Goal: Task Accomplishment & Management: Manage account settings

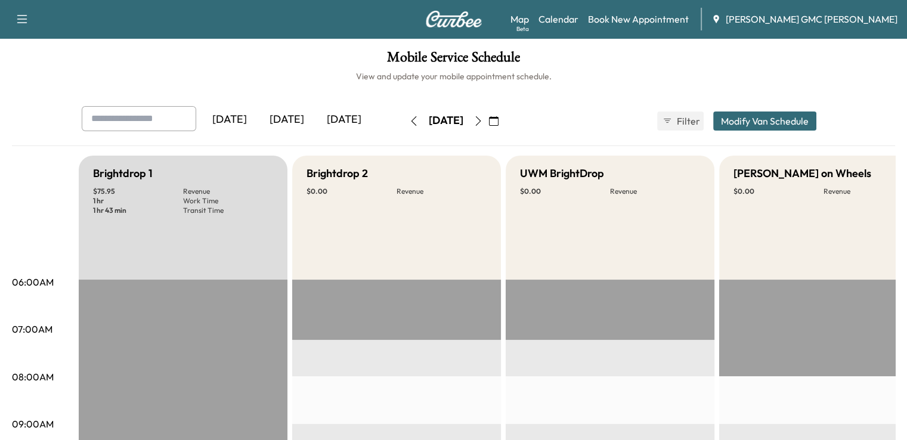
click at [316, 119] on div "[DATE]" at bounding box center [344, 119] width 57 height 27
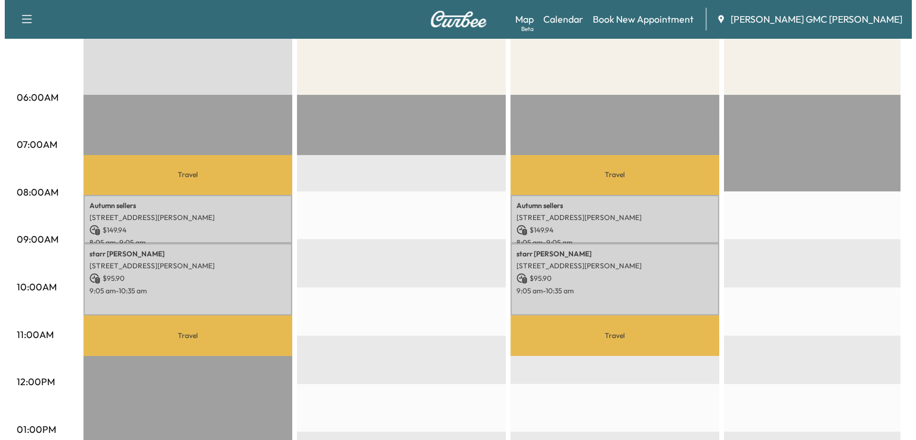
scroll to position [190, 0]
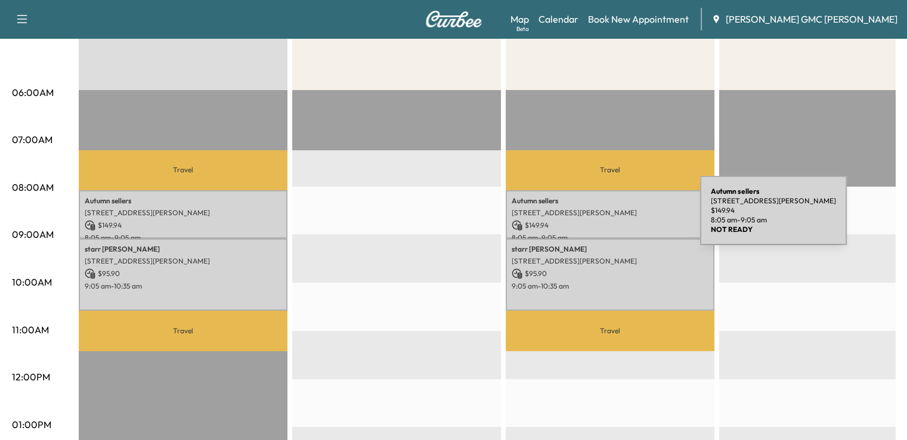
click at [611, 220] on p "$ 149.94" at bounding box center [610, 225] width 197 height 11
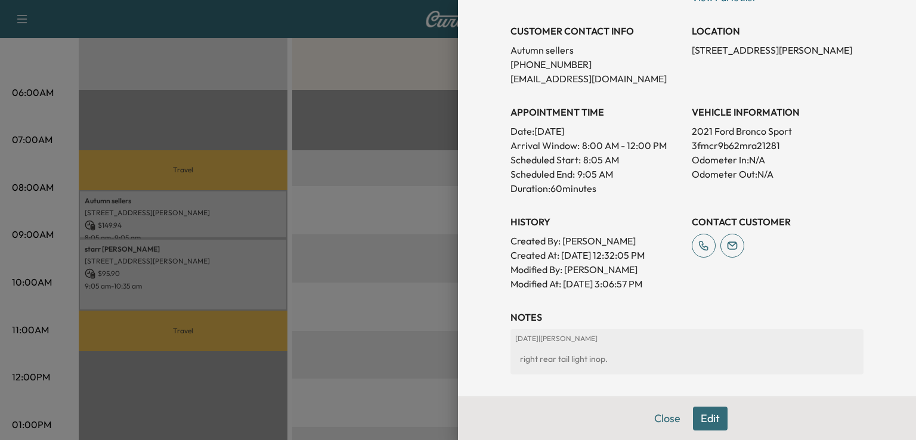
scroll to position [238, 0]
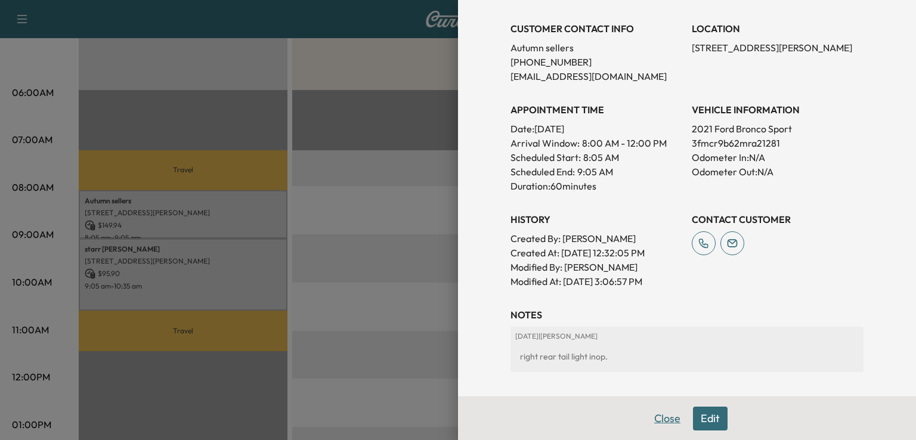
click at [647, 421] on button "Close" at bounding box center [668, 419] width 42 height 24
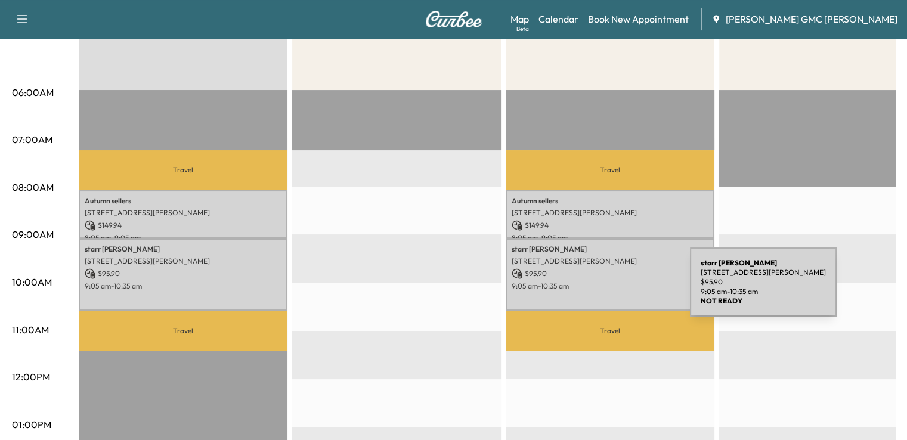
click at [601, 289] on div "[PERSON_NAME] [STREET_ADDRESS][PERSON_NAME] $ 95.90 9:05 am - 10:35 am" at bounding box center [610, 275] width 209 height 72
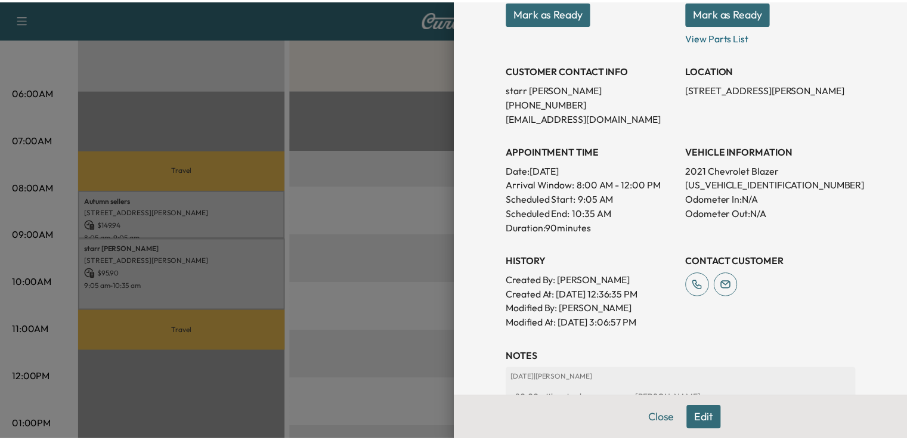
scroll to position [214, 0]
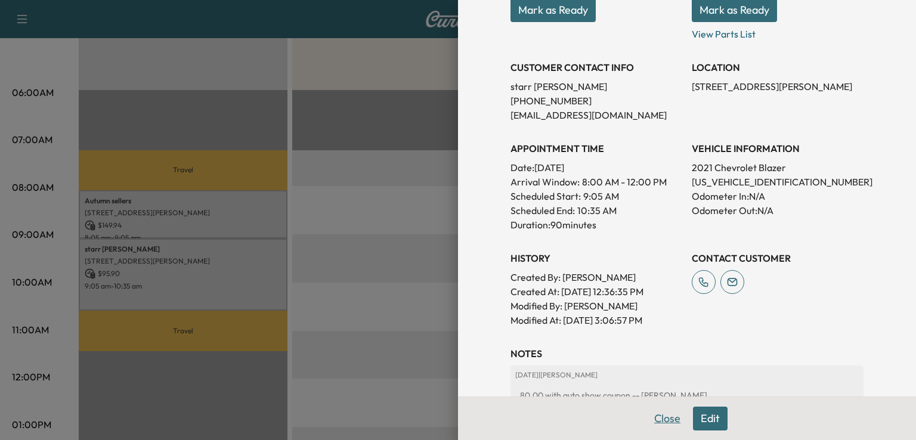
click at [663, 424] on button "Close" at bounding box center [668, 419] width 42 height 24
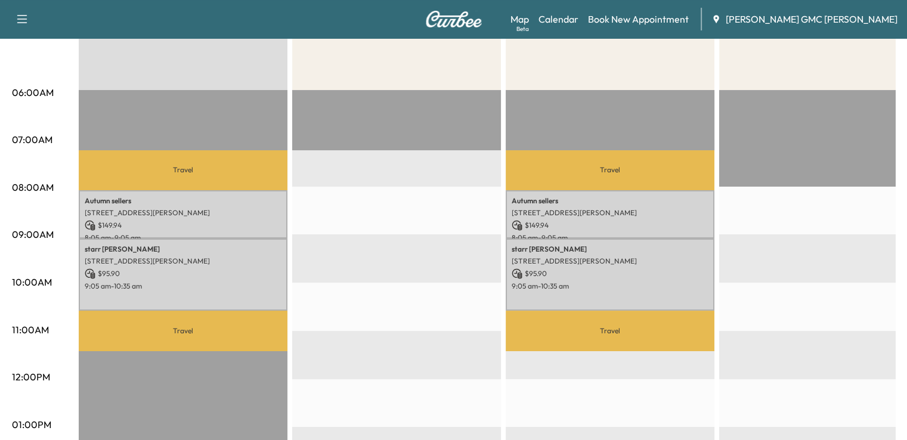
drag, startPoint x: 906, startPoint y: 207, endPoint x: 915, endPoint y: 206, distance: 9.0
click at [907, 206] on html "Support Log Out Map Beta Calendar Book New Appointment [PERSON_NAME] GMC [PERSO…" at bounding box center [453, 30] width 907 height 440
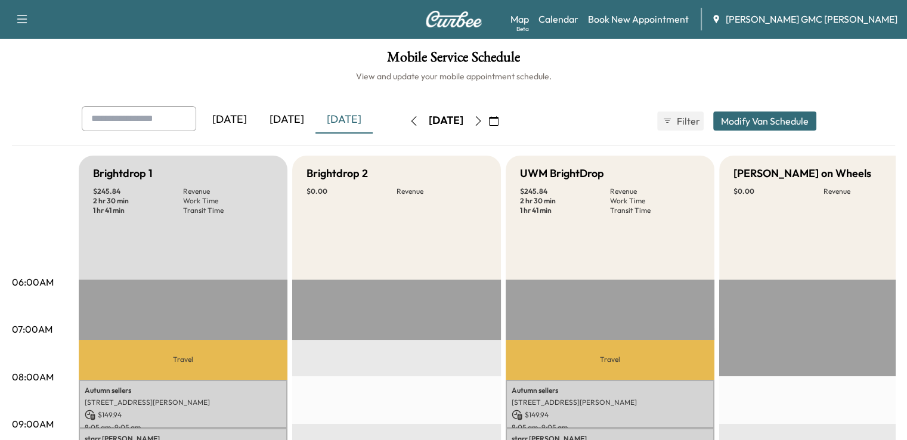
click at [483, 125] on icon "button" at bounding box center [479, 121] width 10 height 10
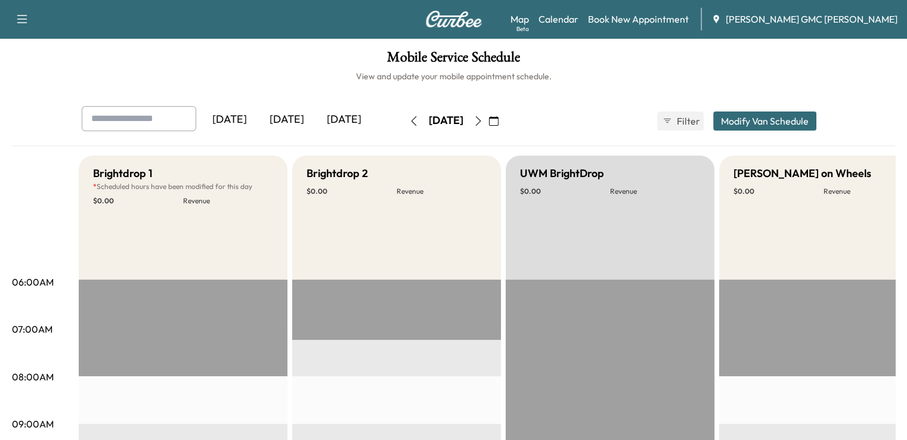
click at [489, 113] on button "button" at bounding box center [478, 121] width 20 height 19
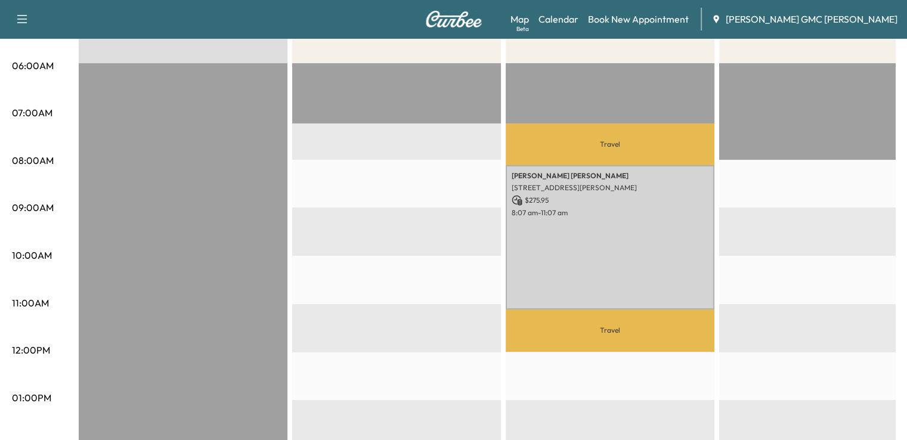
scroll to position [221, 0]
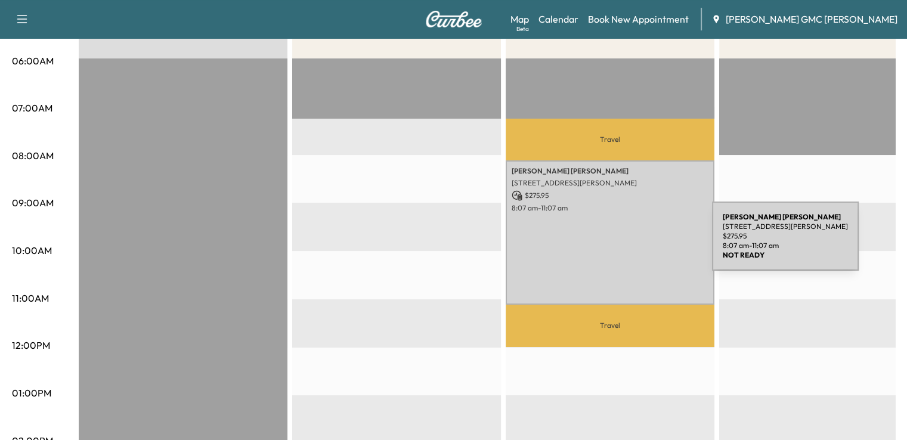
click at [623, 243] on div "[PERSON_NAME] [STREET_ADDRESS][PERSON_NAME] $ 275.95 8:07 am - 11:07 am" at bounding box center [610, 232] width 209 height 144
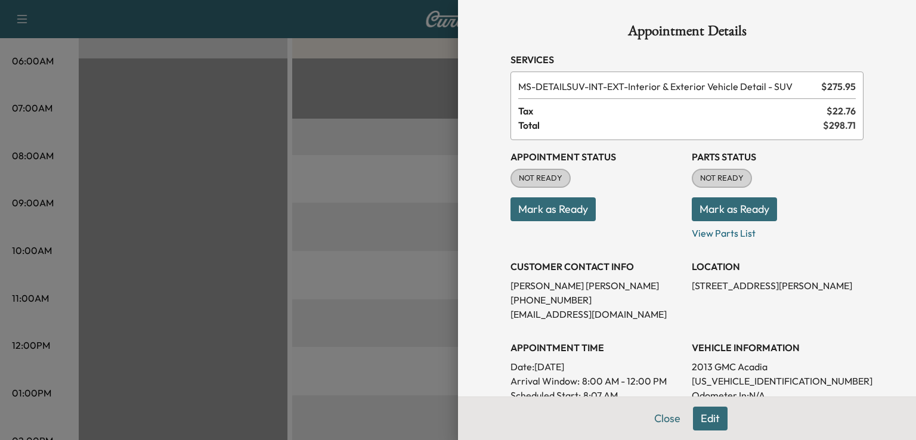
click at [358, 265] on div at bounding box center [458, 220] width 916 height 440
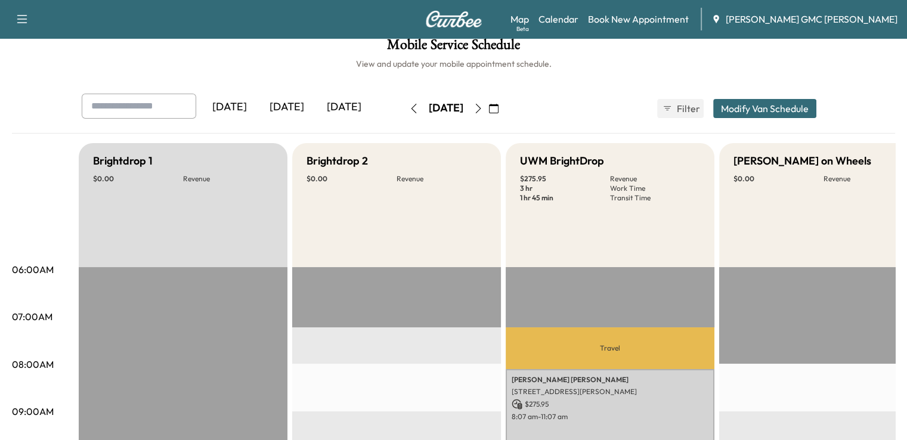
scroll to position [0, 0]
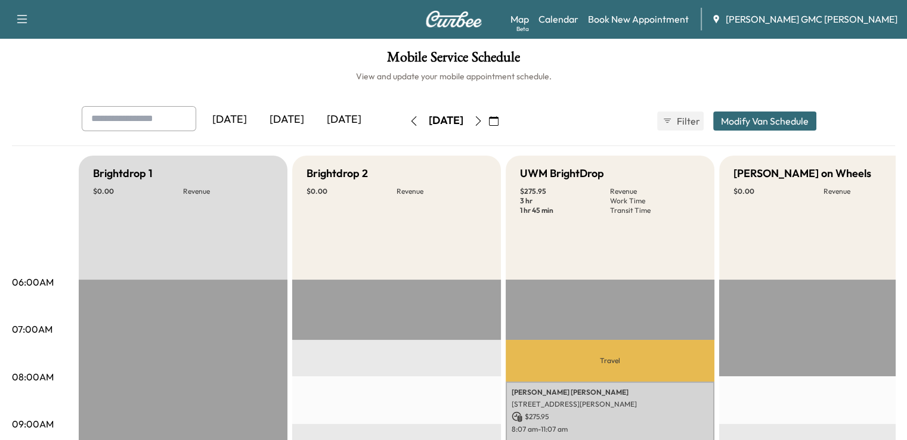
click at [483, 125] on icon "button" at bounding box center [479, 121] width 10 height 10
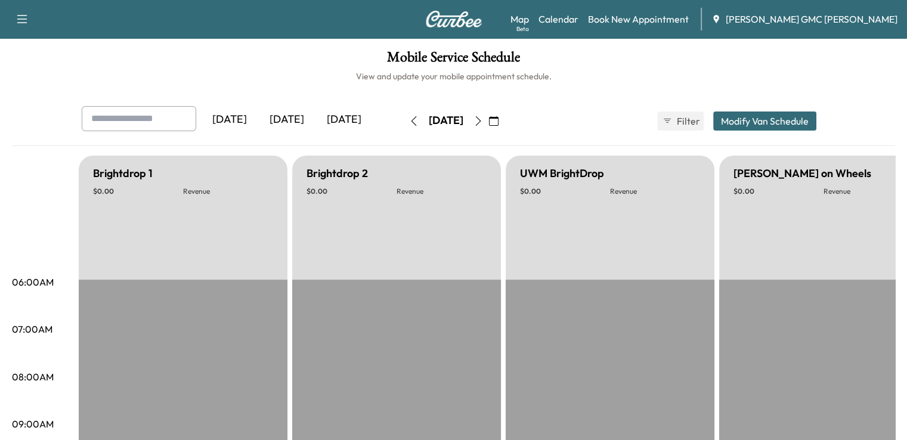
click at [489, 125] on button "button" at bounding box center [478, 121] width 20 height 19
click at [481, 125] on icon "button" at bounding box center [477, 121] width 5 height 10
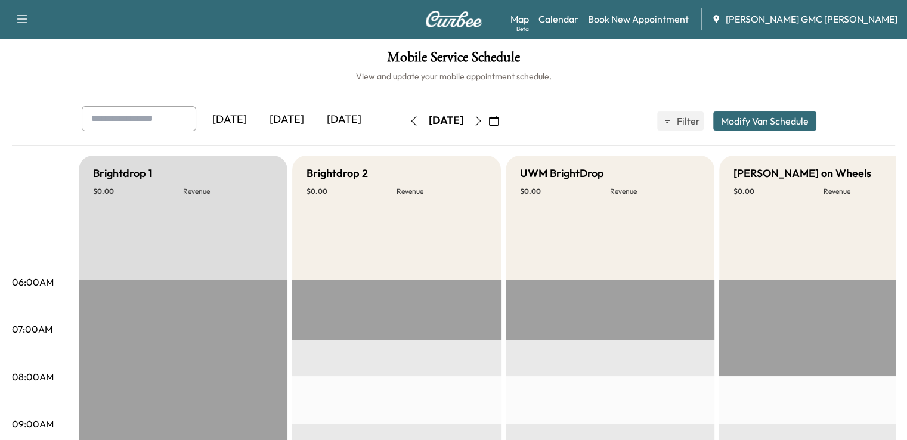
click at [483, 124] on icon "button" at bounding box center [479, 121] width 10 height 10
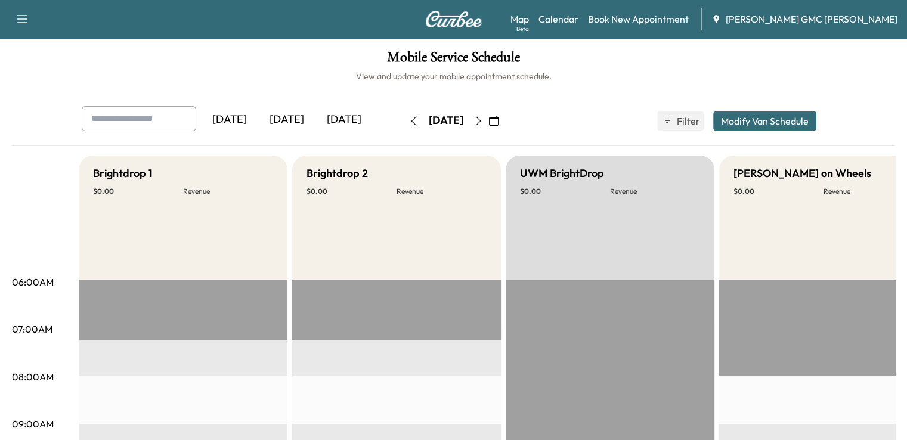
click at [481, 124] on icon "button" at bounding box center [477, 121] width 5 height 10
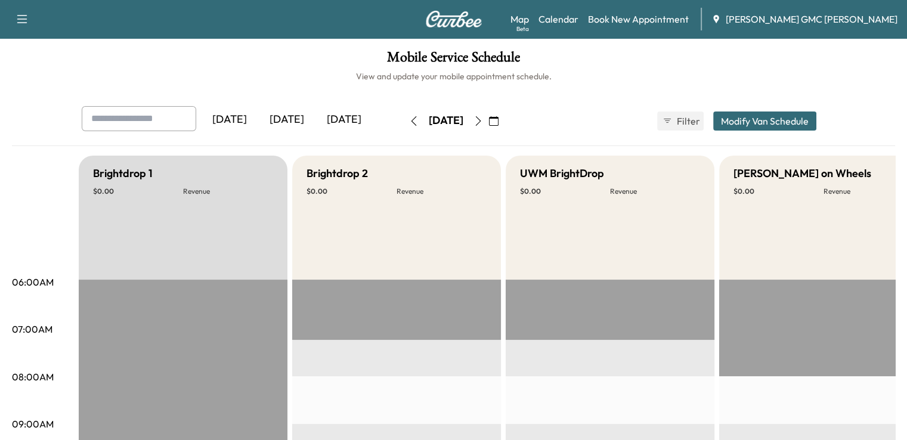
click at [483, 125] on icon "button" at bounding box center [479, 121] width 10 height 10
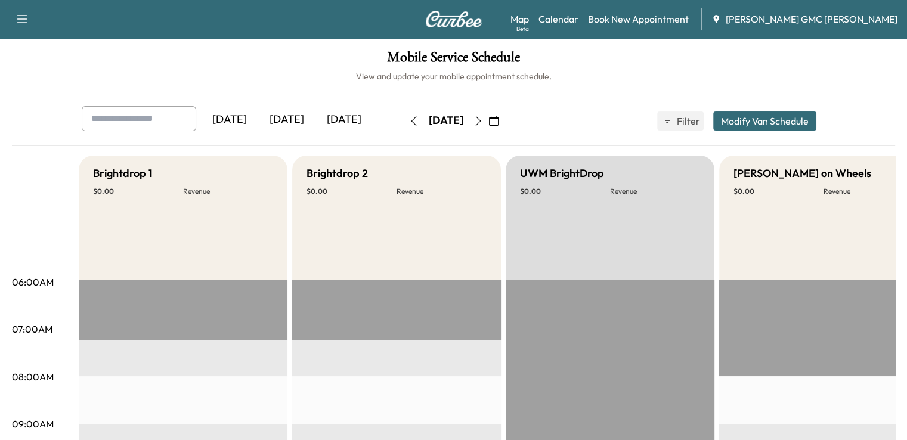
click at [411, 123] on icon "button" at bounding box center [413, 121] width 5 height 10
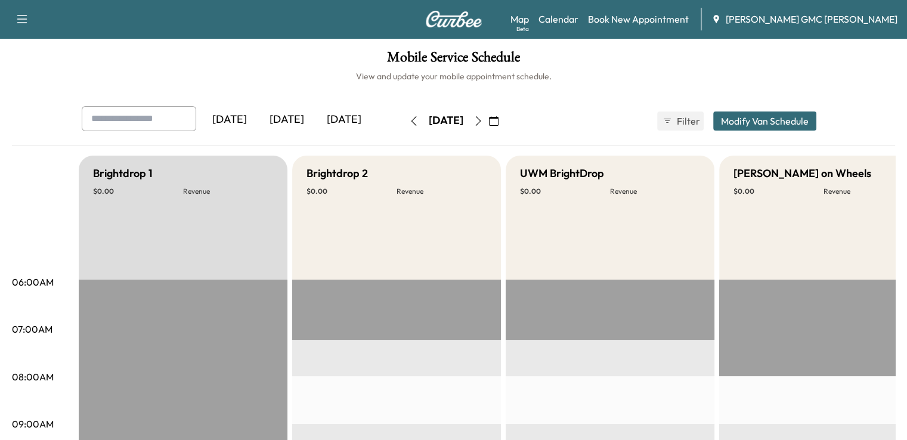
click at [404, 123] on button "button" at bounding box center [414, 121] width 20 height 19
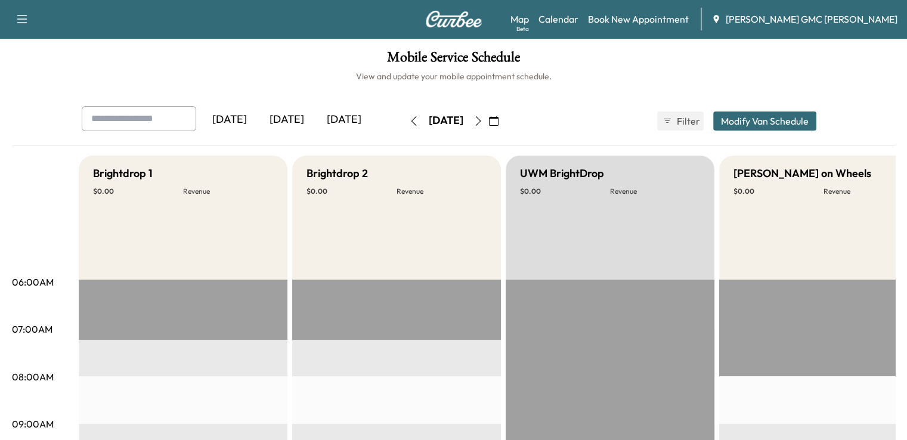
click at [409, 123] on icon "button" at bounding box center [414, 121] width 10 height 10
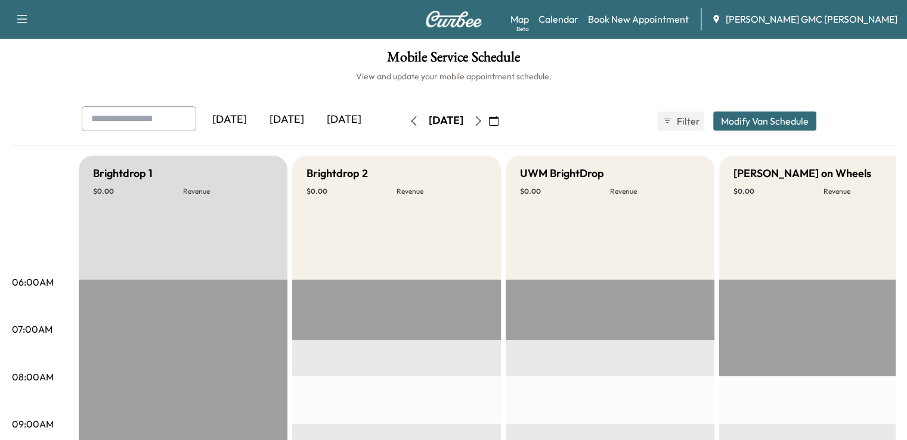
click at [409, 123] on icon "button" at bounding box center [414, 121] width 10 height 10
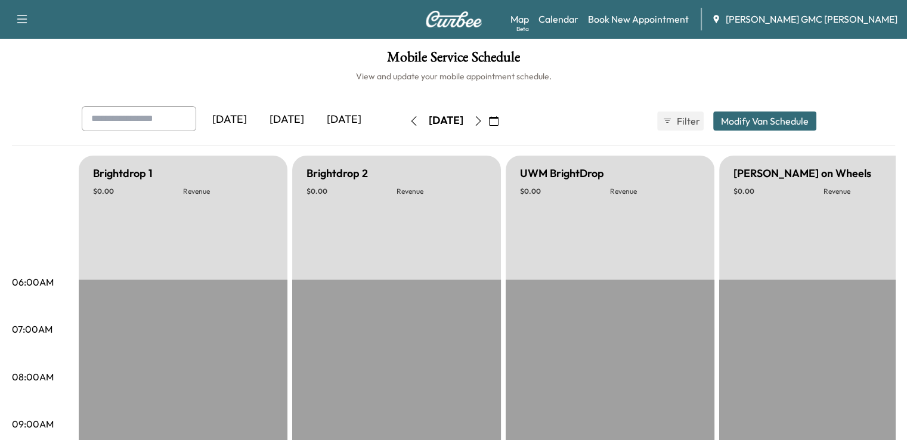
click at [404, 123] on button "button" at bounding box center [414, 121] width 20 height 19
click at [409, 123] on icon "button" at bounding box center [414, 121] width 10 height 10
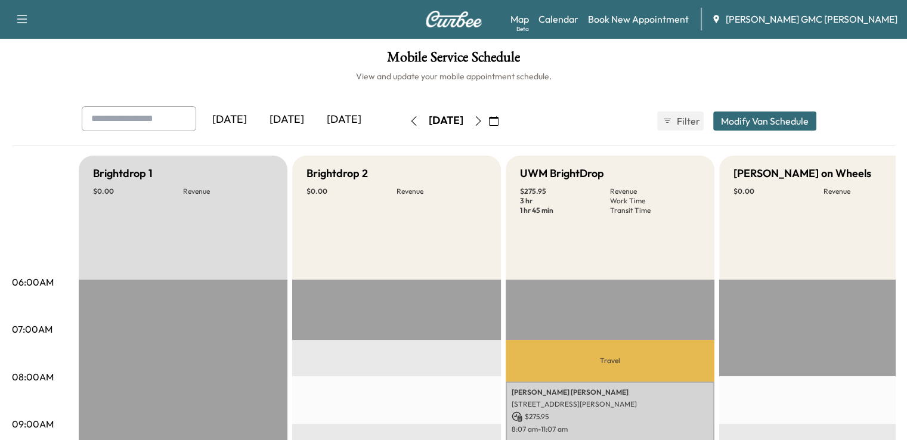
click at [404, 123] on button "button" at bounding box center [414, 121] width 20 height 19
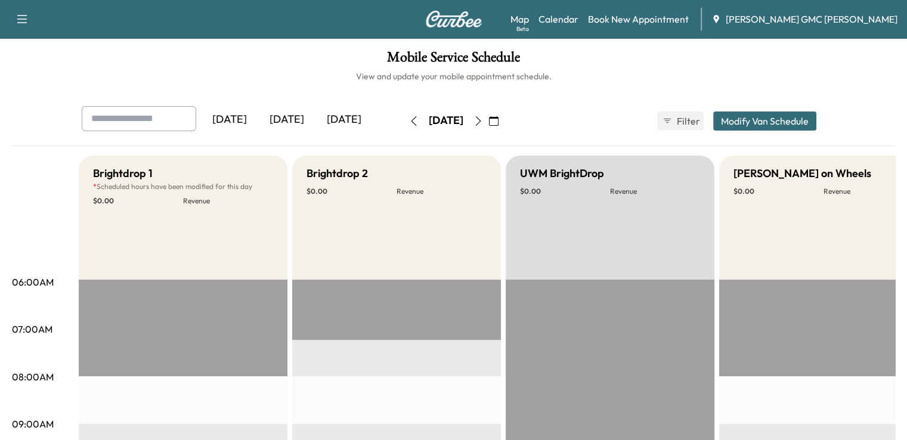
click at [411, 123] on icon "button" at bounding box center [413, 121] width 5 height 10
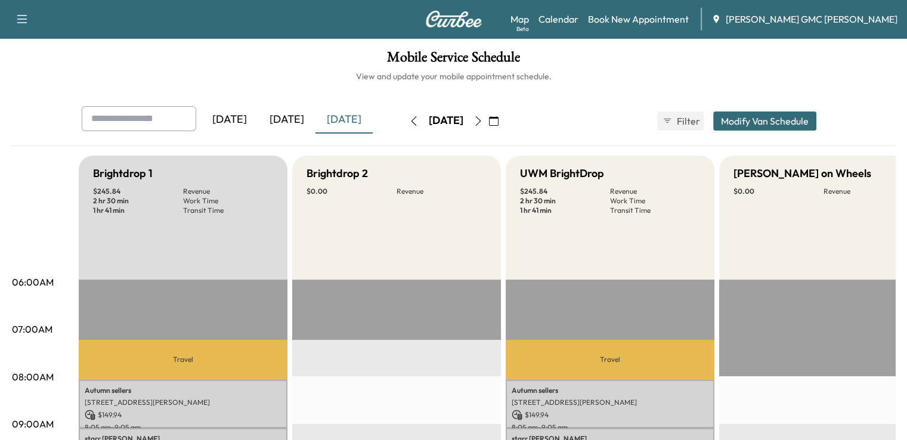
click at [404, 123] on button "button" at bounding box center [414, 121] width 20 height 19
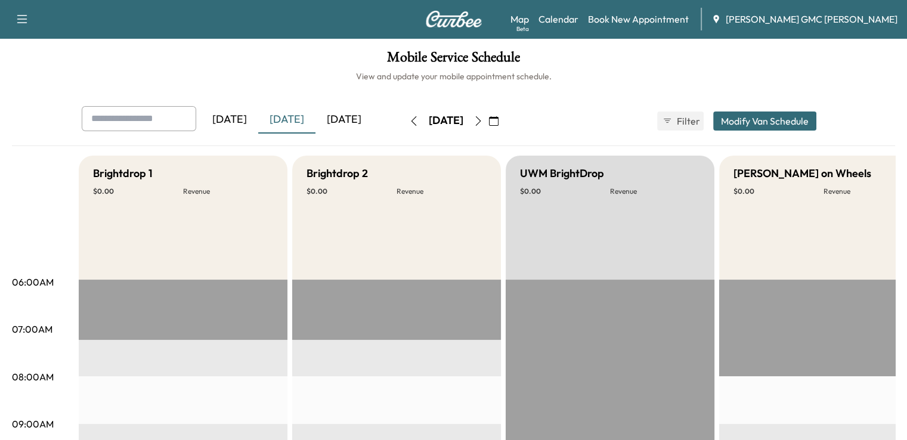
click at [483, 123] on icon "button" at bounding box center [479, 121] width 10 height 10
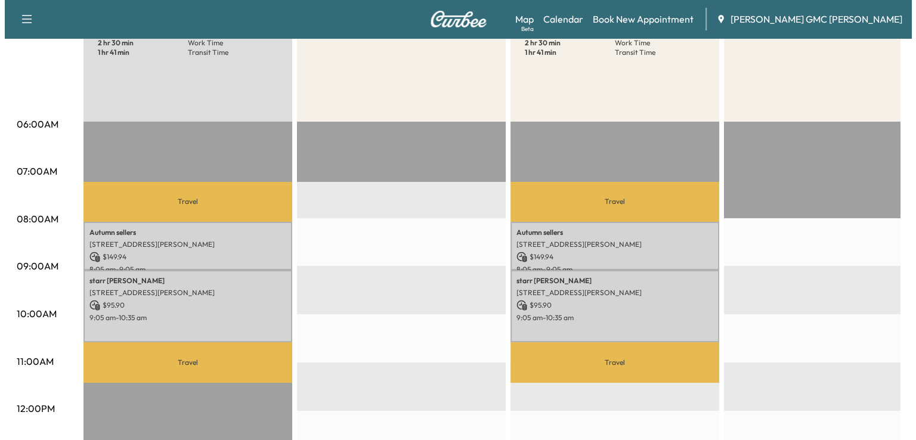
scroll to position [152, 0]
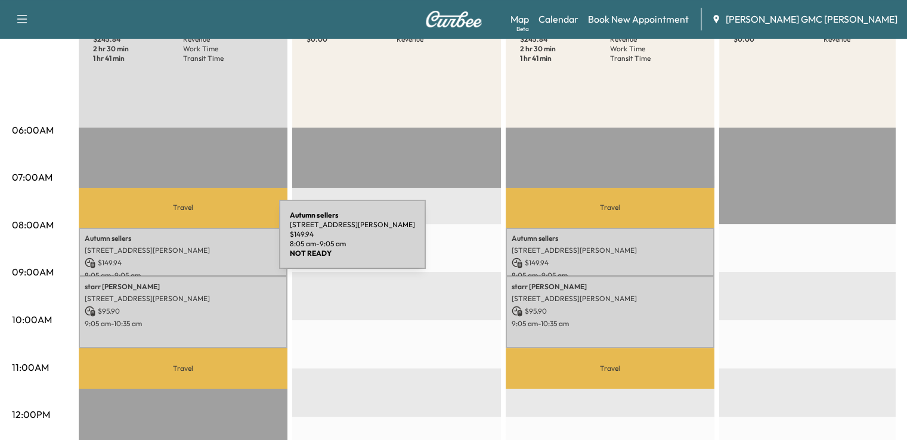
click at [190, 242] on div "Autumn sellers [STREET_ADDRESS][PERSON_NAME] $ 149.94 8:05 am - 9:05 am" at bounding box center [183, 252] width 209 height 48
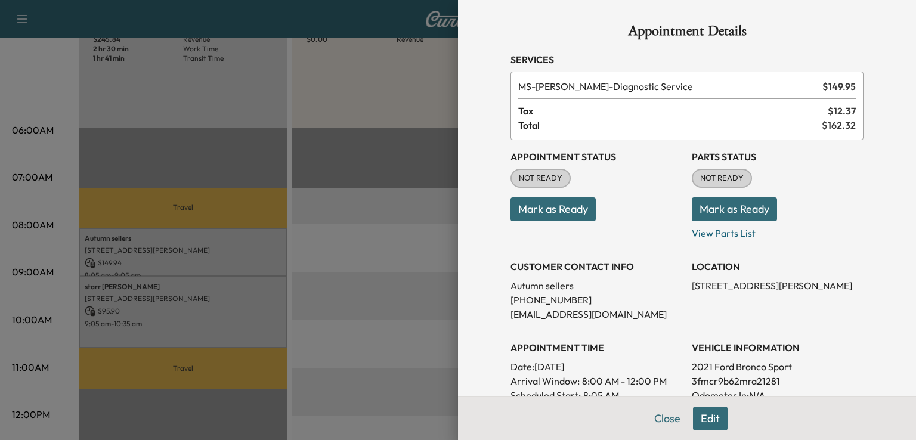
click at [701, 379] on p "3fmcr9b62mra21281" at bounding box center [778, 381] width 172 height 14
copy p "3fmcr9b62mra21281"
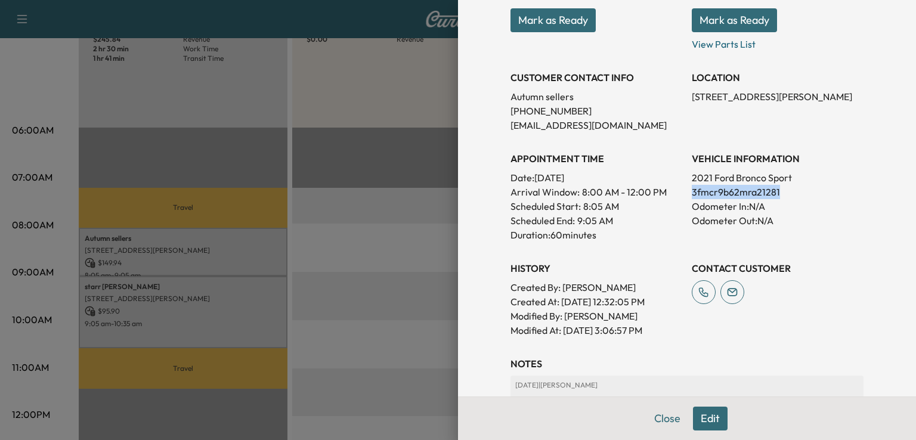
scroll to position [200, 0]
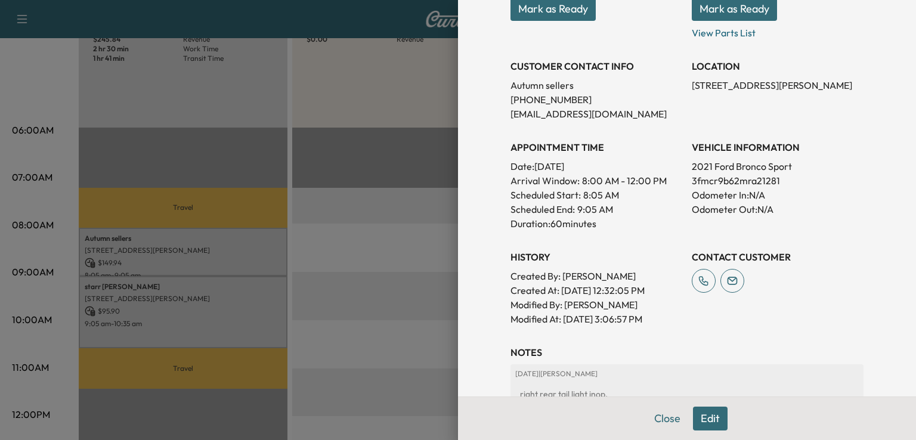
click at [586, 392] on div "right rear tail light inop." at bounding box center [687, 394] width 344 height 21
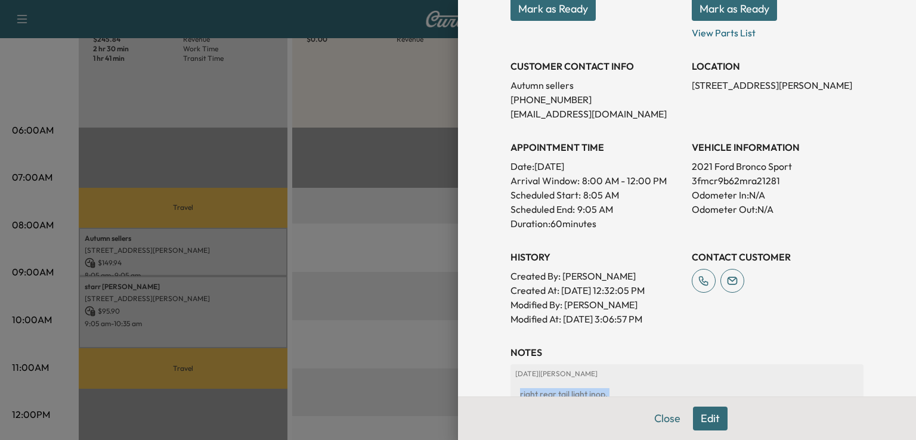
click at [586, 392] on div "right rear tail light inop." at bounding box center [687, 394] width 344 height 21
copy div "right rear tail light inop."
click at [378, 197] on div at bounding box center [458, 220] width 916 height 440
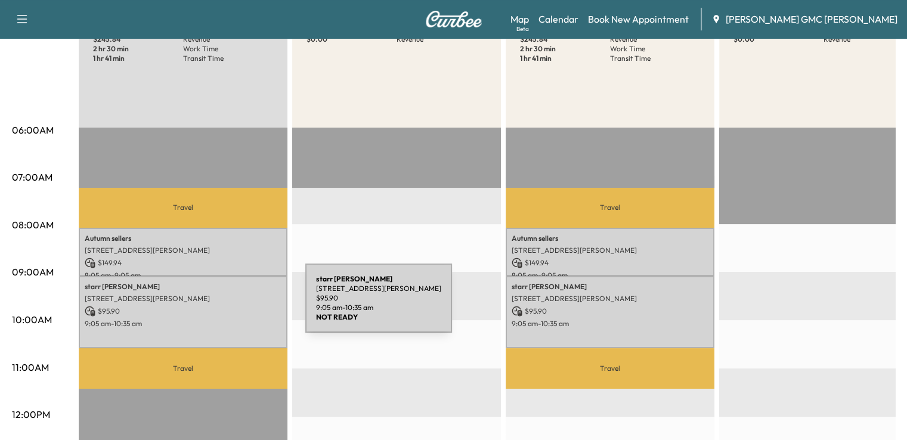
click at [216, 306] on p "$ 95.90" at bounding box center [183, 311] width 197 height 11
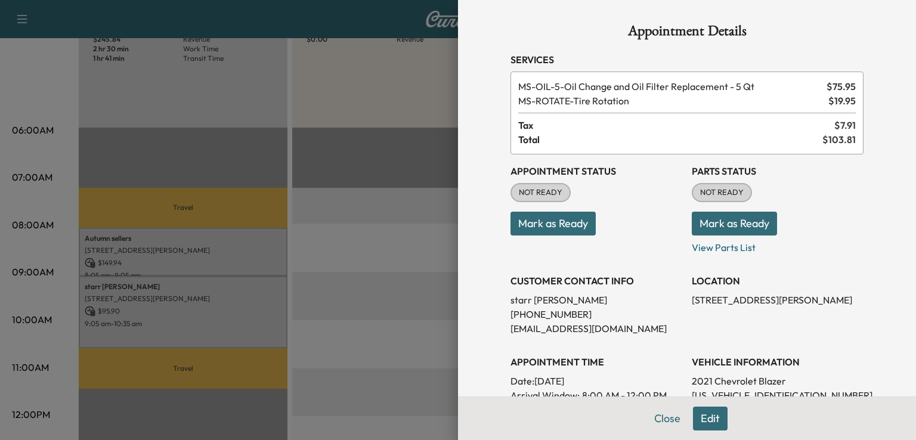
click at [728, 393] on p "[US_VEHICLE_IDENTIFICATION_NUMBER]" at bounding box center [778, 395] width 172 height 14
copy p "[US_VEHICLE_IDENTIFICATION_NUMBER]"
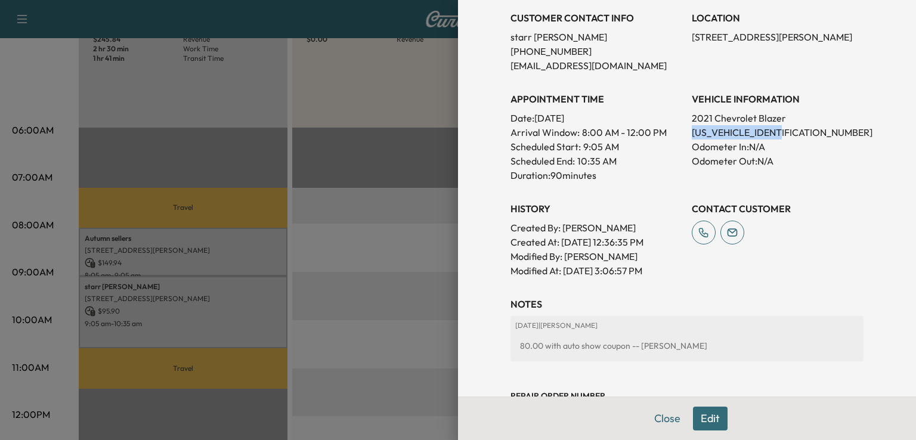
scroll to position [270, 0]
